Goal: Navigation & Orientation: Find specific page/section

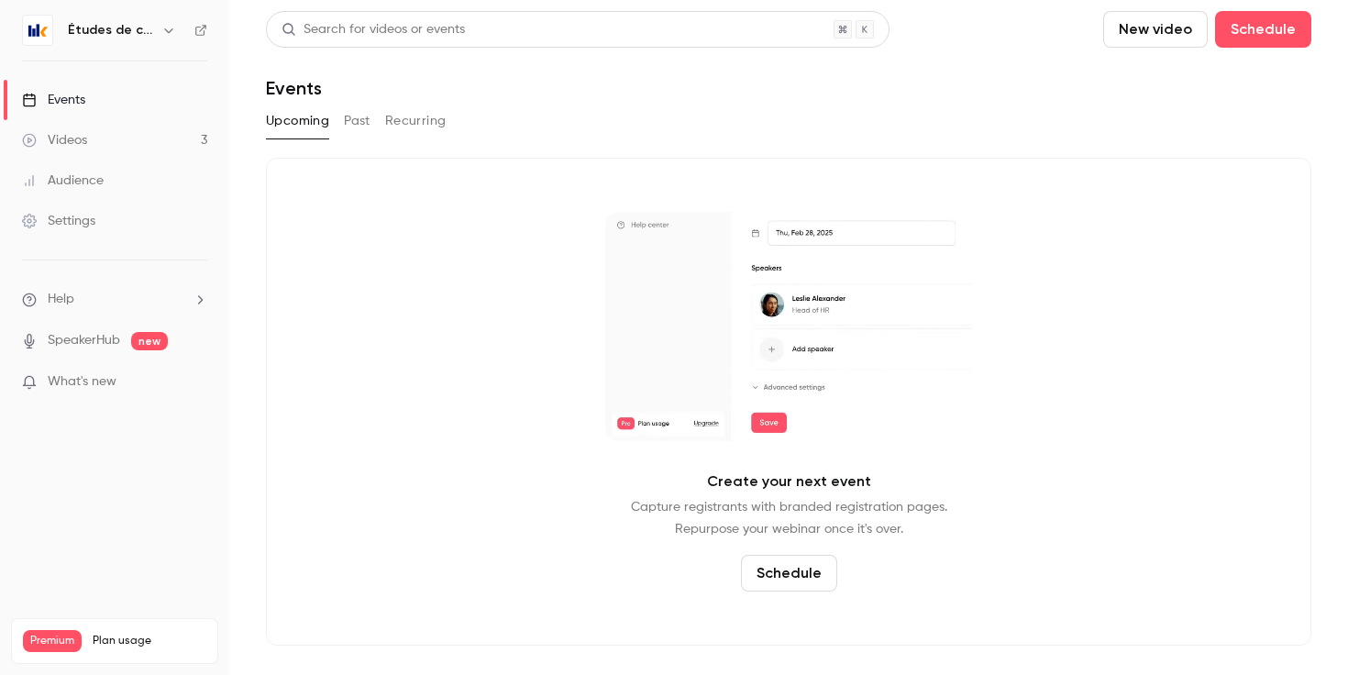
click at [131, 143] on link "Videos 3" at bounding box center [114, 140] width 229 height 40
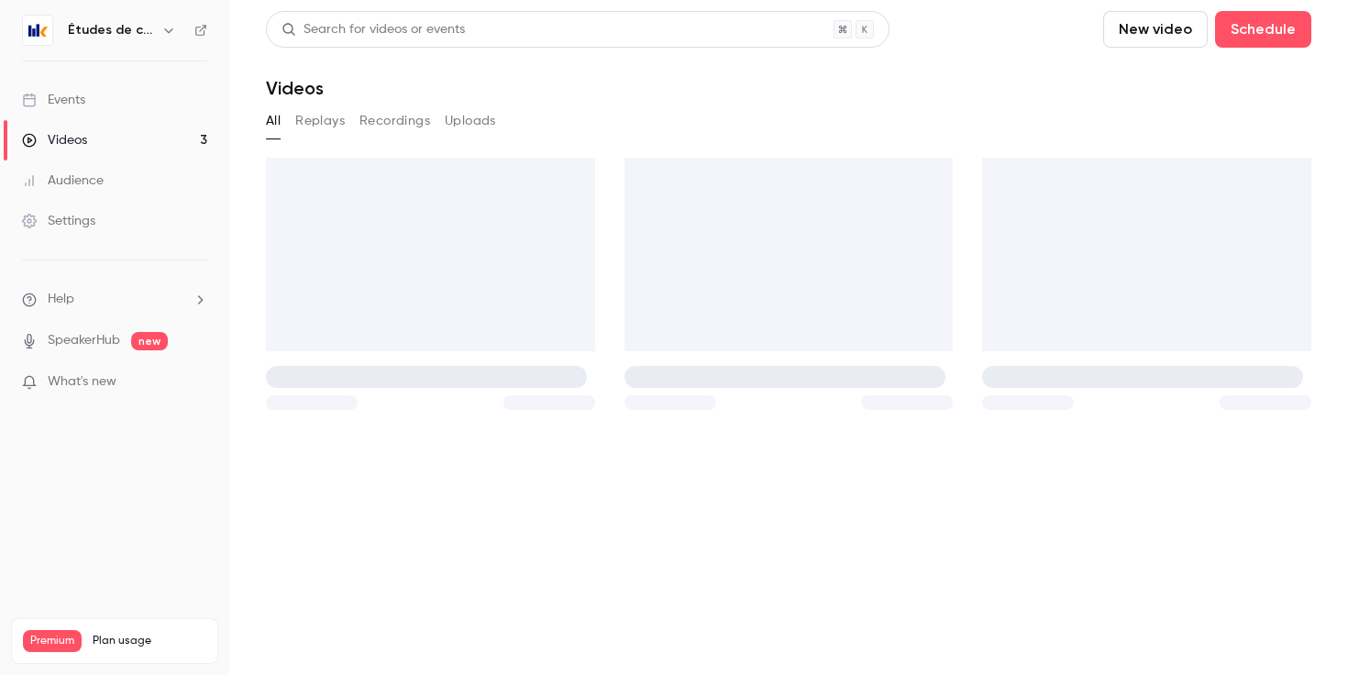
click at [156, 93] on link "Events" at bounding box center [114, 100] width 229 height 40
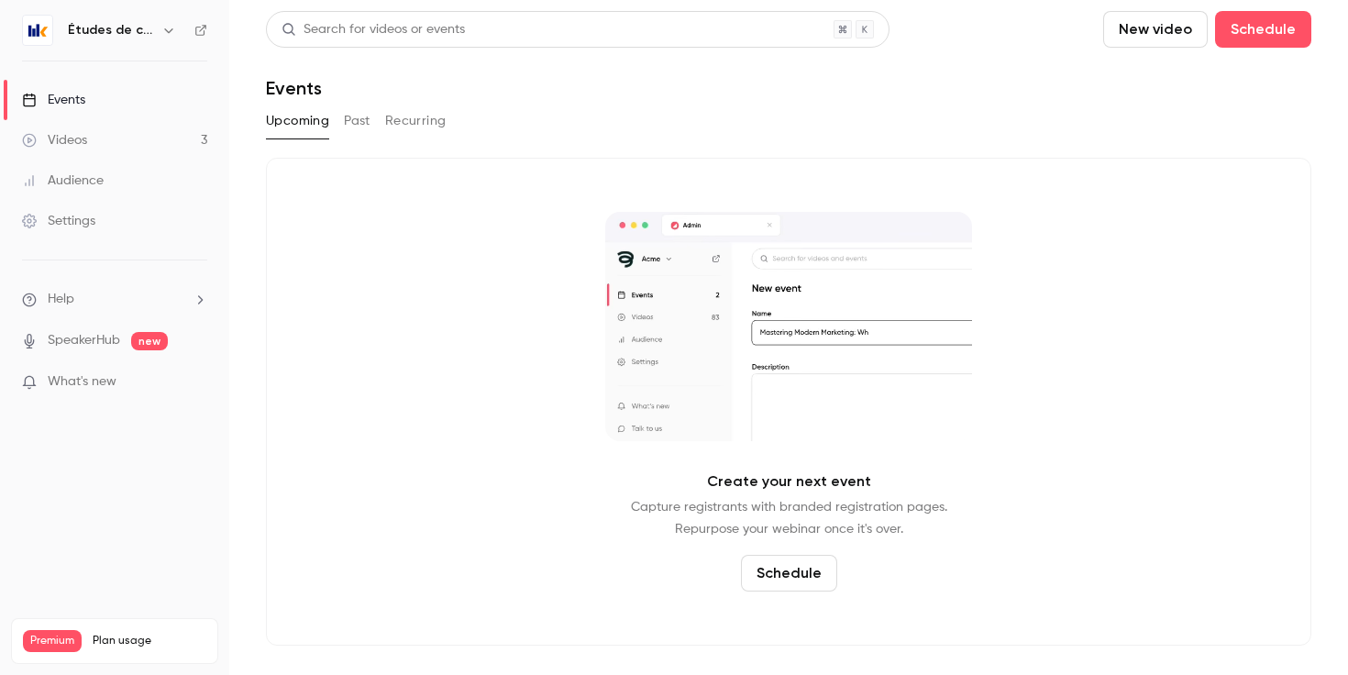
click at [150, 9] on nav "Études de cas Events Videos 3 Audience Settings Help SpeakerHub new What's new …" at bounding box center [114, 337] width 229 height 675
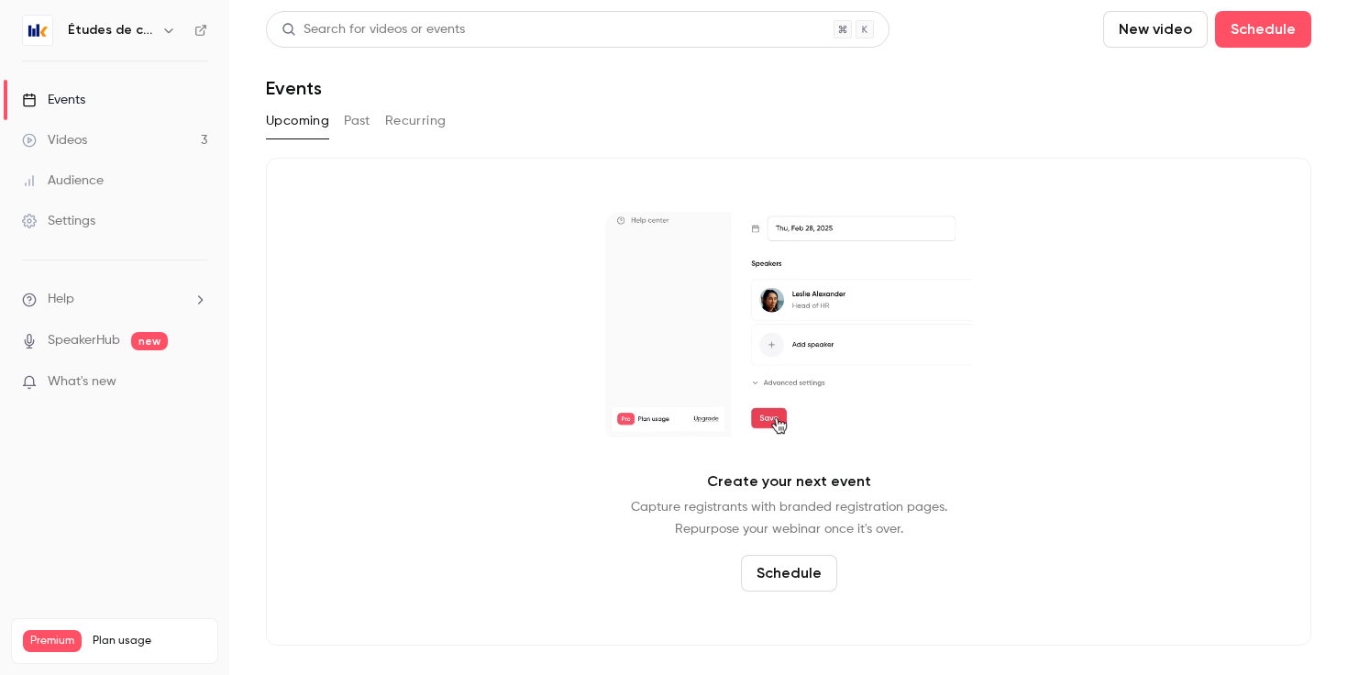
click at [149, 28] on h6 "Études de cas" at bounding box center [111, 30] width 86 height 18
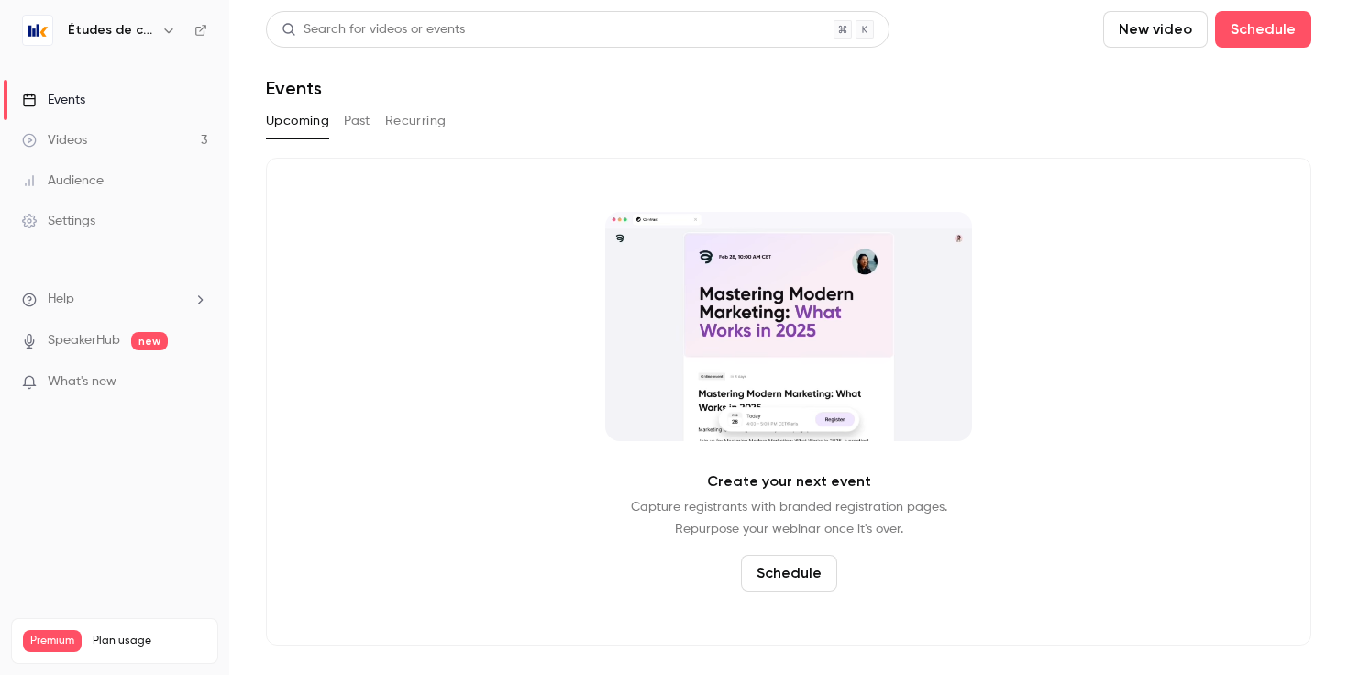
click at [166, 41] on div "Études de cas" at bounding box center [114, 30] width 185 height 31
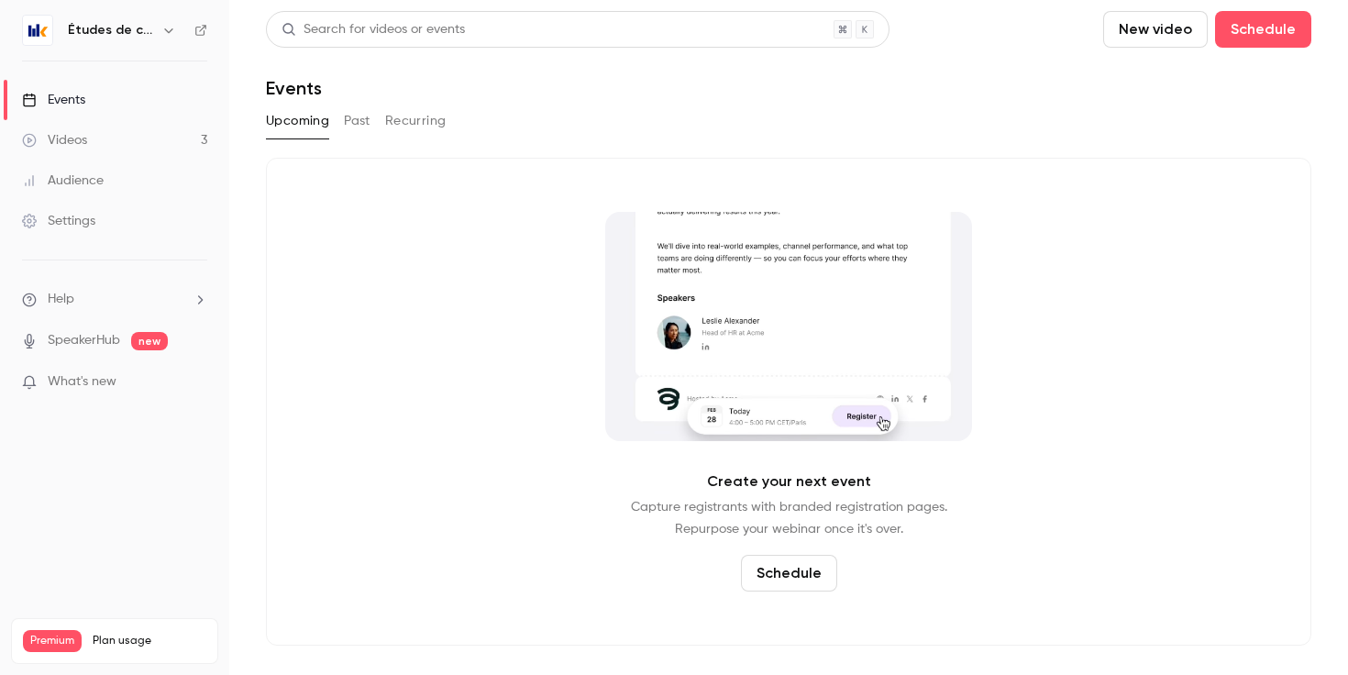
click at [163, 37] on icon "button" at bounding box center [168, 30] width 15 height 15
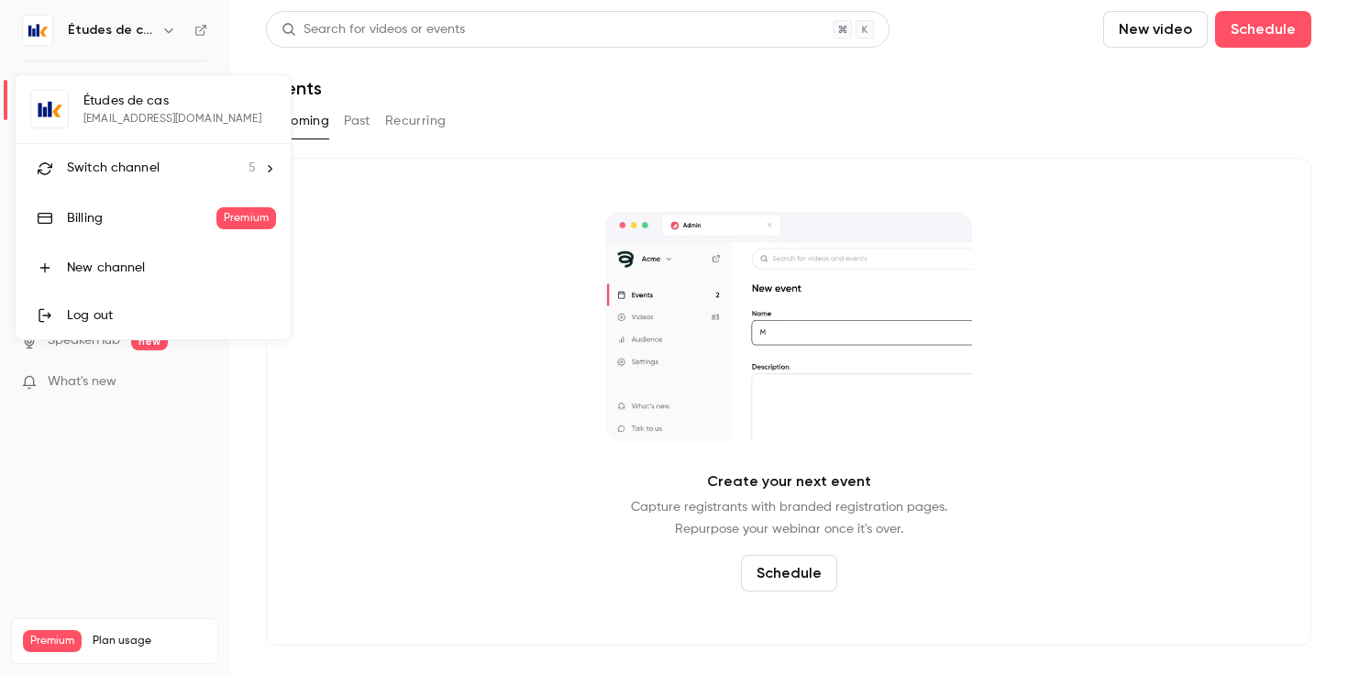
click at [198, 168] on div "Switch channel 5" at bounding box center [161, 168] width 189 height 19
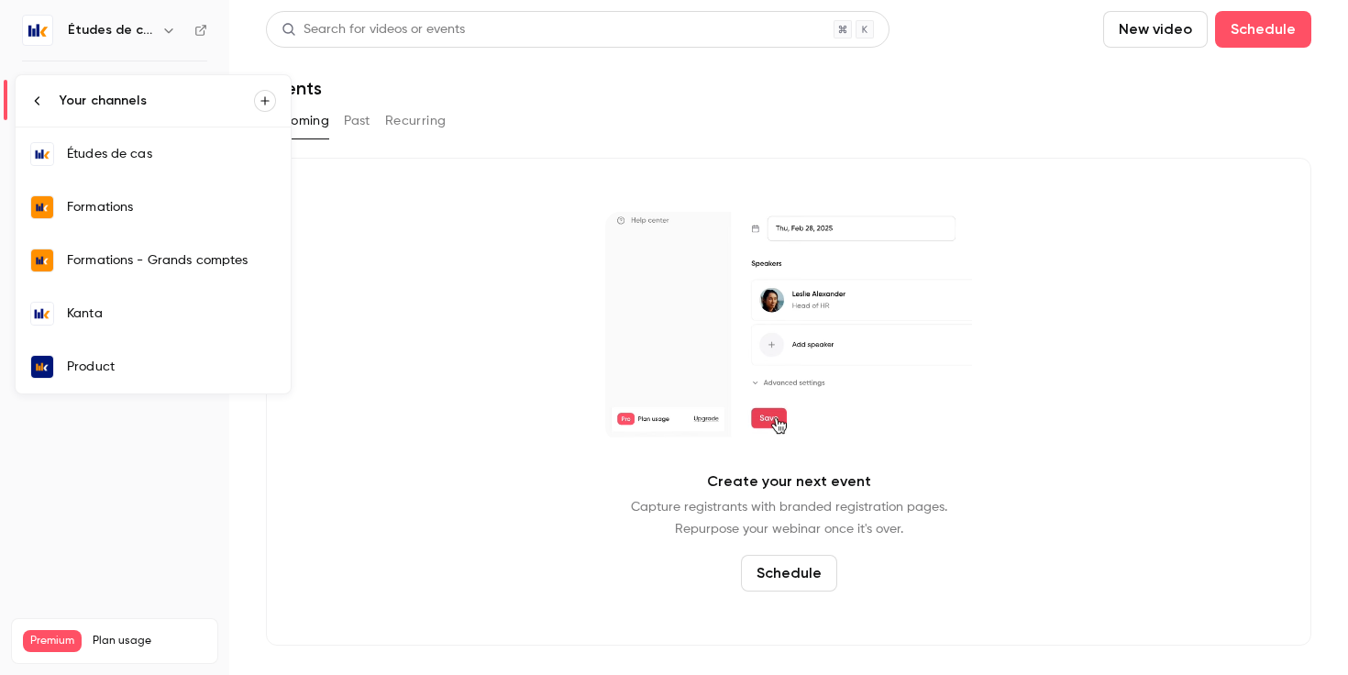
click at [178, 209] on div "Formations" at bounding box center [171, 207] width 209 height 18
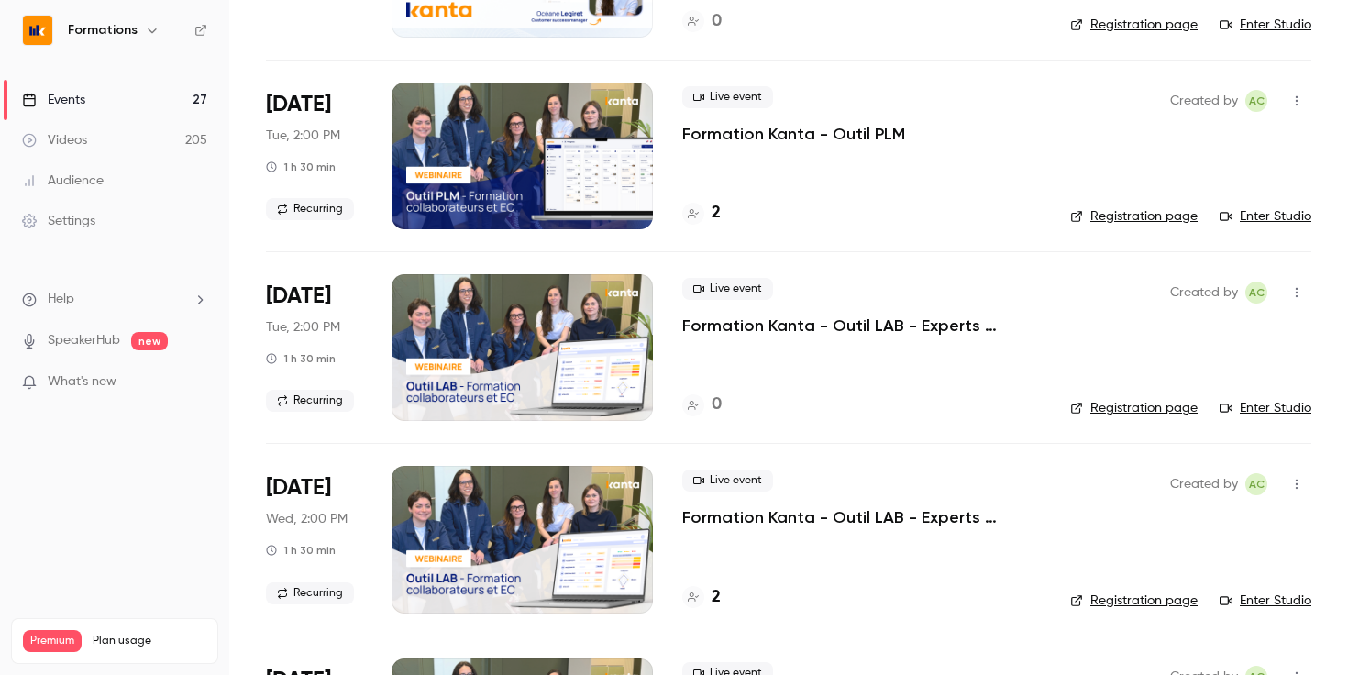
scroll to position [1807, 0]
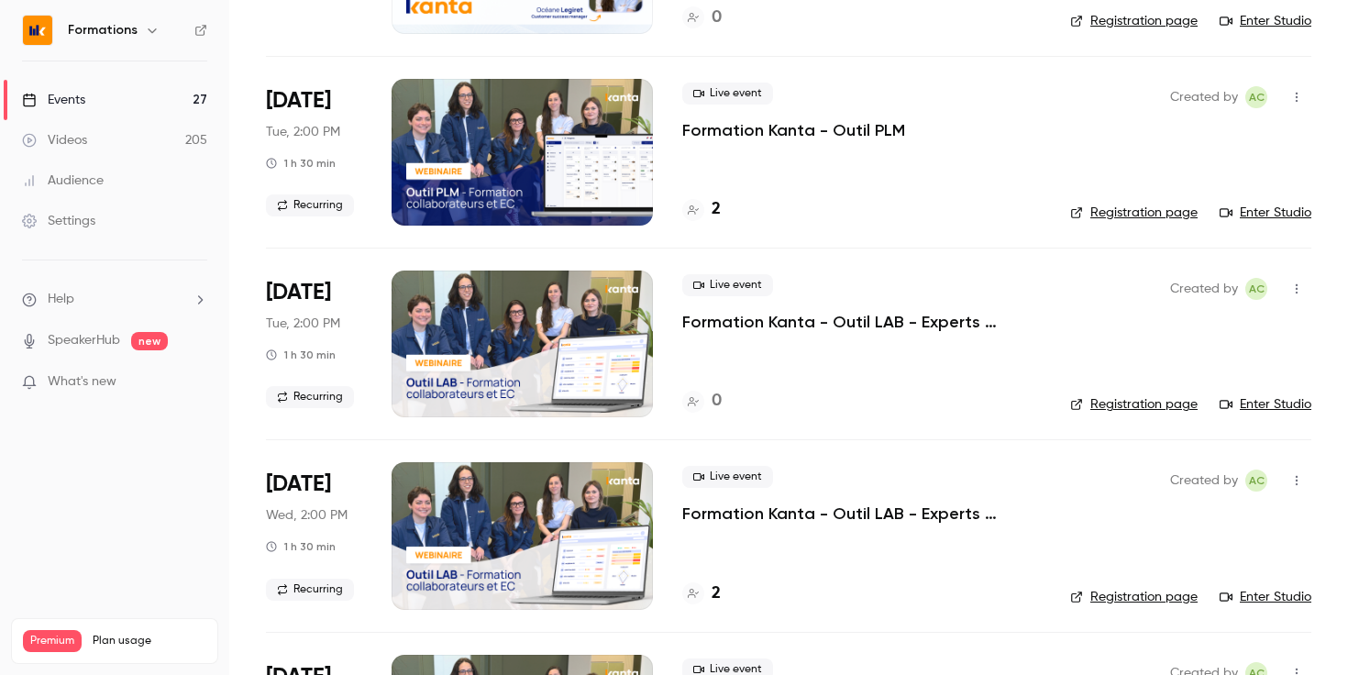
click at [1121, 602] on link "Registration page" at bounding box center [1133, 597] width 127 height 18
click at [1146, 211] on link "Registration page" at bounding box center [1133, 213] width 127 height 18
